Goal: Find specific page/section: Find specific page/section

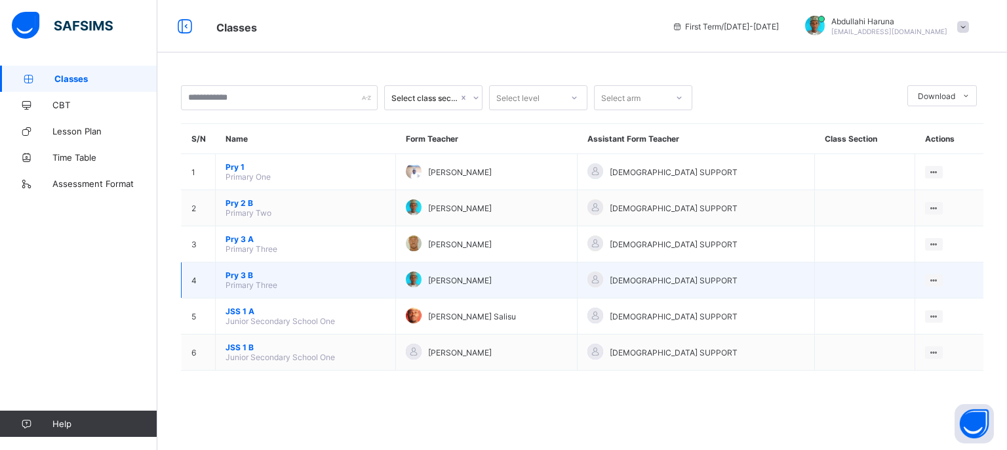
click at [241, 278] on span "Pry 3 B" at bounding box center [306, 275] width 160 height 10
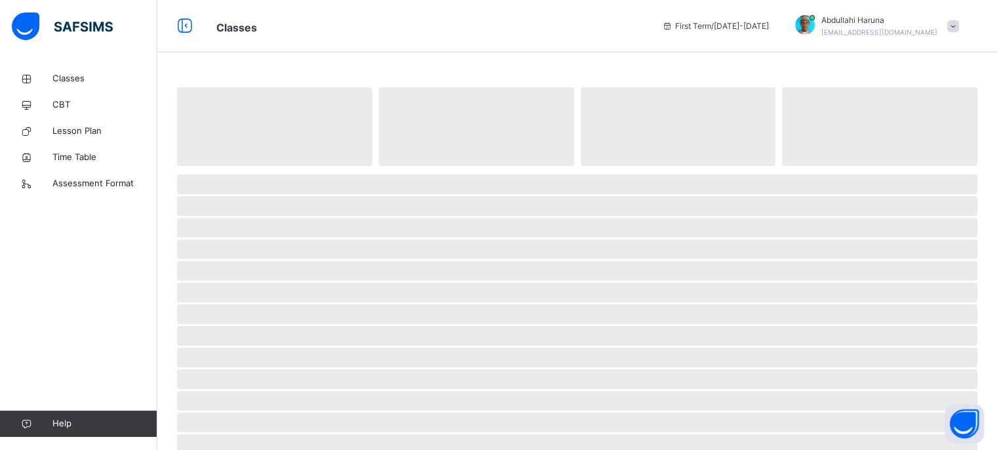
click at [241, 283] on span "‌" at bounding box center [577, 293] width 801 height 20
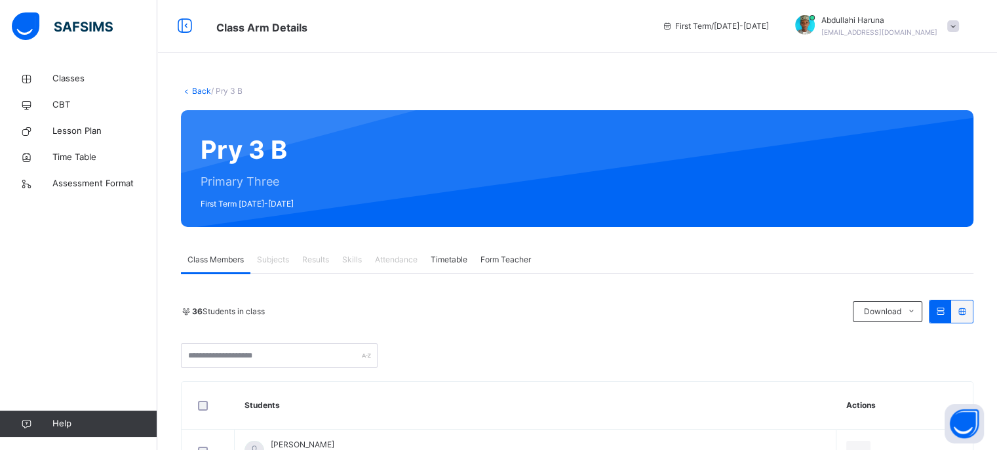
click at [396, 258] on span "Attendance" at bounding box center [396, 260] width 43 height 12
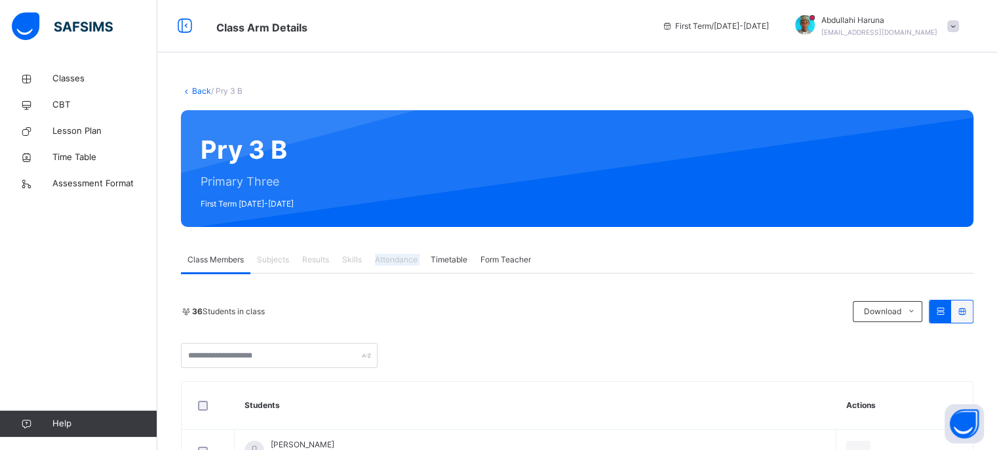
click at [398, 258] on span "Attendance" at bounding box center [396, 260] width 43 height 12
click at [130, 289] on div "Classes CBT Lesson Plan Time Table Assessment Format Help" at bounding box center [78, 250] width 157 height 397
click at [514, 259] on span "Form Teacher" at bounding box center [506, 260] width 50 height 12
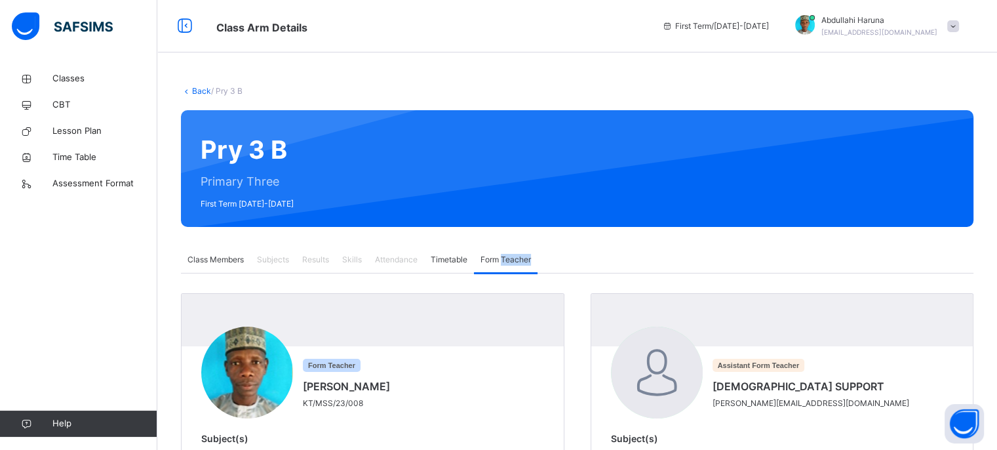
click at [514, 259] on span "Form Teacher" at bounding box center [506, 260] width 50 height 12
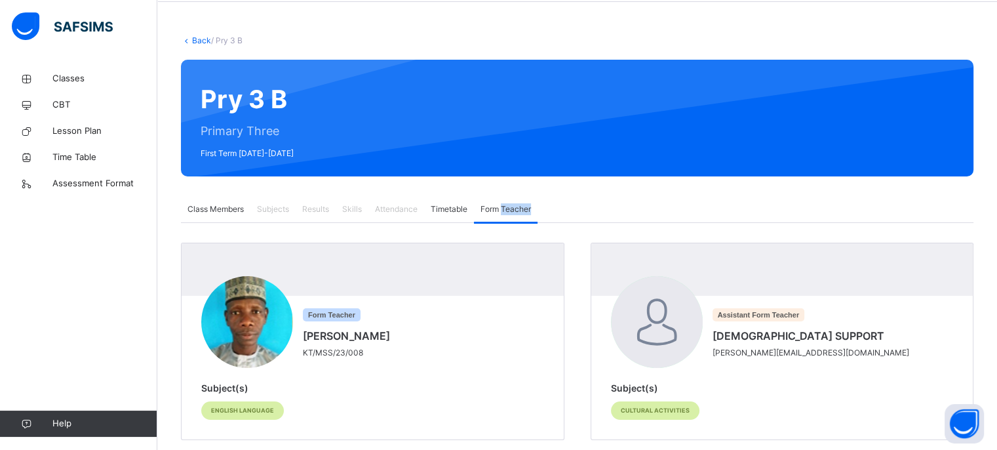
scroll to position [73, 0]
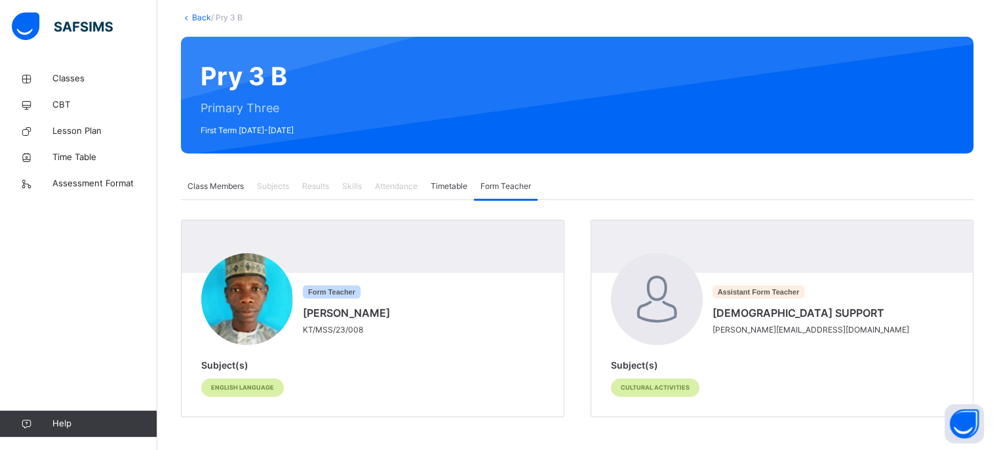
click at [386, 184] on span "Attendance" at bounding box center [396, 186] width 43 height 12
click at [119, 202] on div "Classes CBT Lesson Plan Time Table Assessment Format Help" at bounding box center [78, 250] width 157 height 397
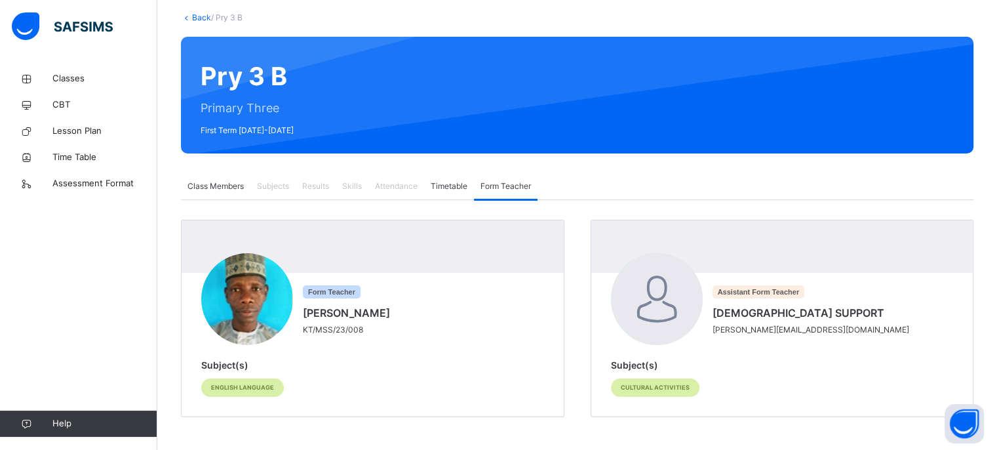
click at [218, 183] on span "Class Members" at bounding box center [216, 186] width 56 height 12
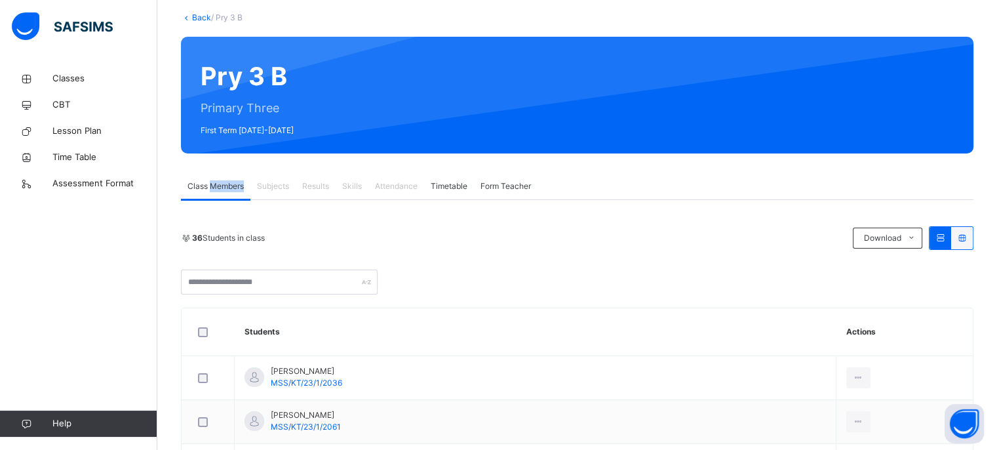
click at [218, 183] on span "Class Members" at bounding box center [216, 186] width 56 height 12
click at [409, 182] on span "Attendance" at bounding box center [396, 186] width 43 height 12
click at [409, 187] on span "Attendance" at bounding box center [396, 186] width 43 height 12
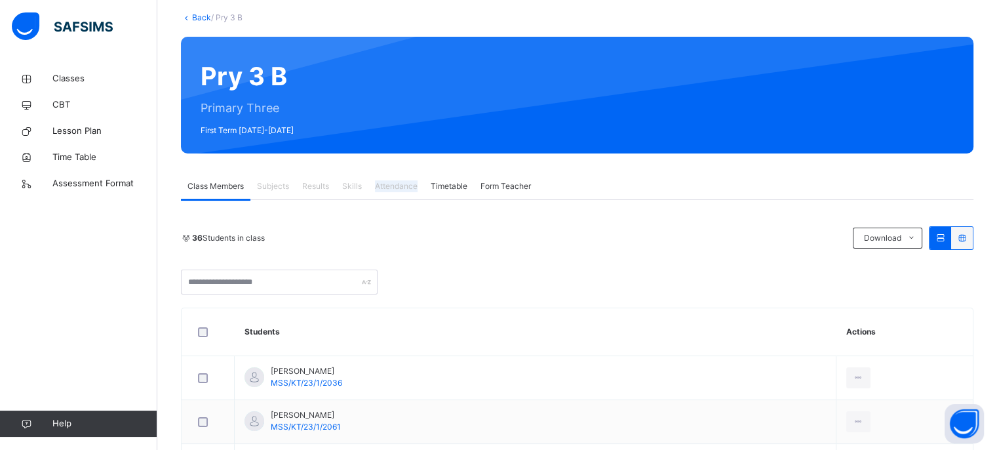
click at [409, 187] on span "Attendance" at bounding box center [396, 186] width 43 height 12
